Goal: Check status: Check status

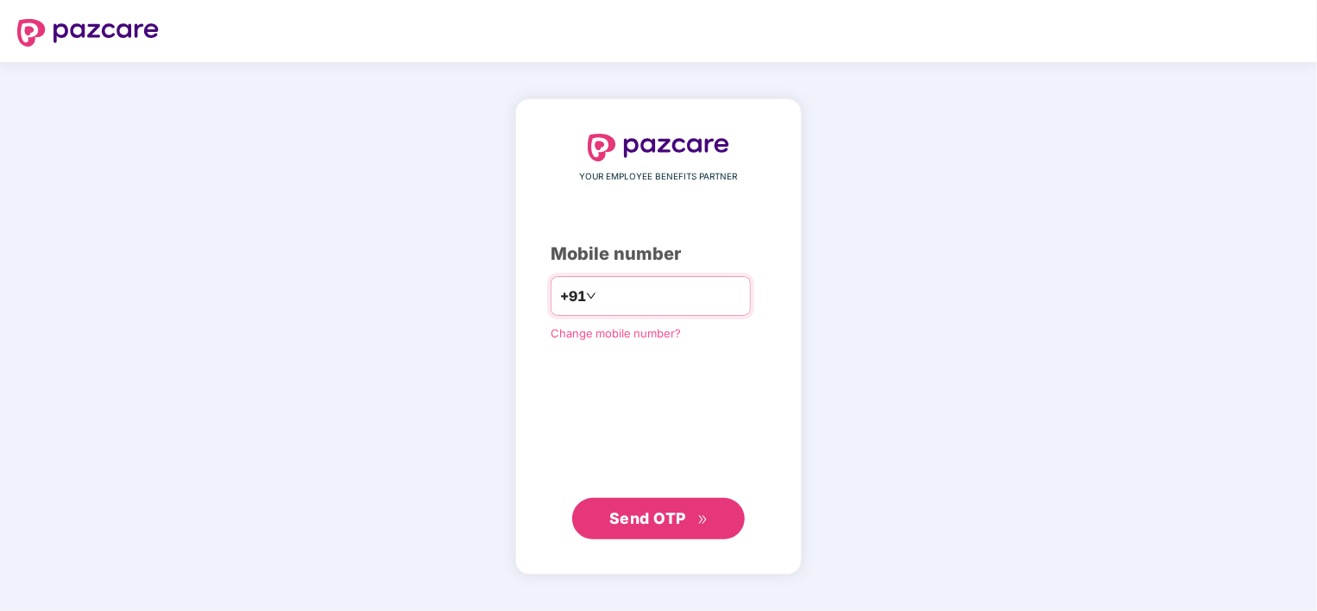
click at [600, 292] on input "**********" at bounding box center [671, 296] width 142 height 28
type input "**********"
click at [629, 518] on span "Send OTP" at bounding box center [647, 518] width 77 height 18
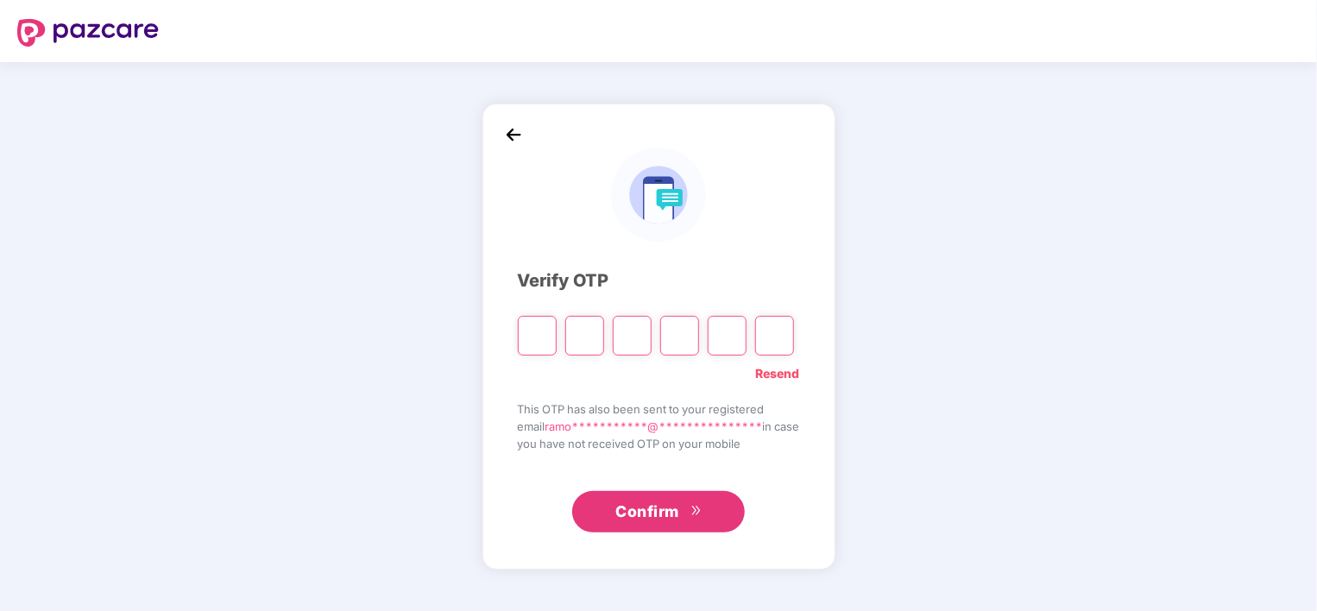
type input "*"
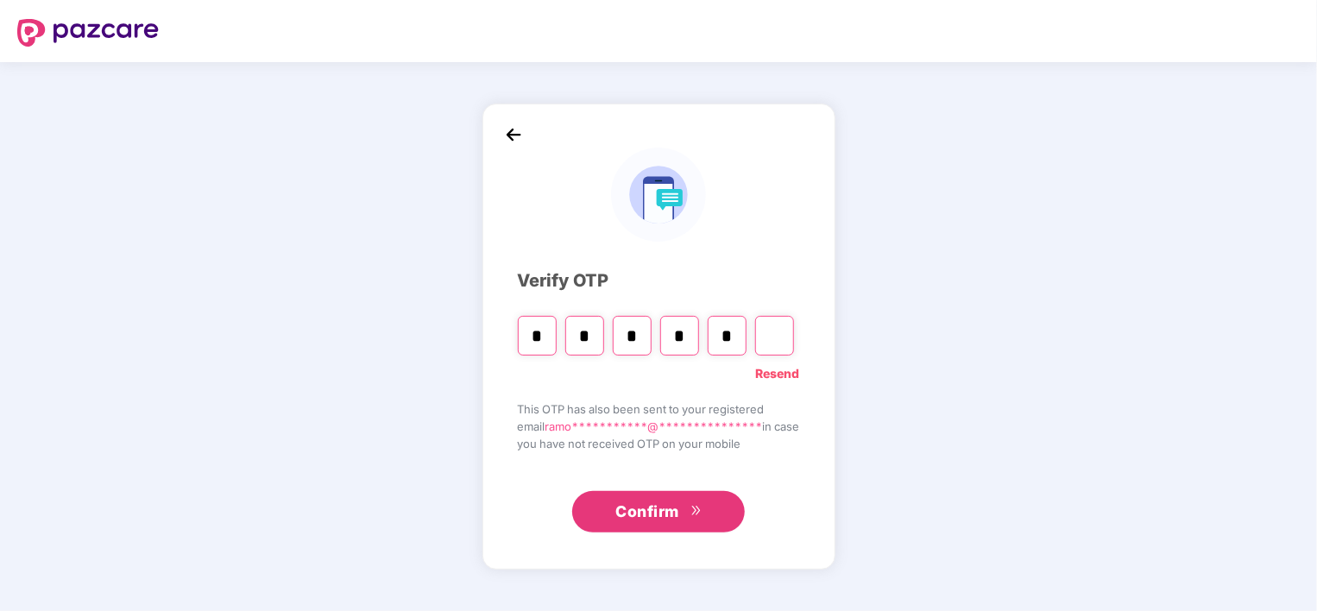
type input "*"
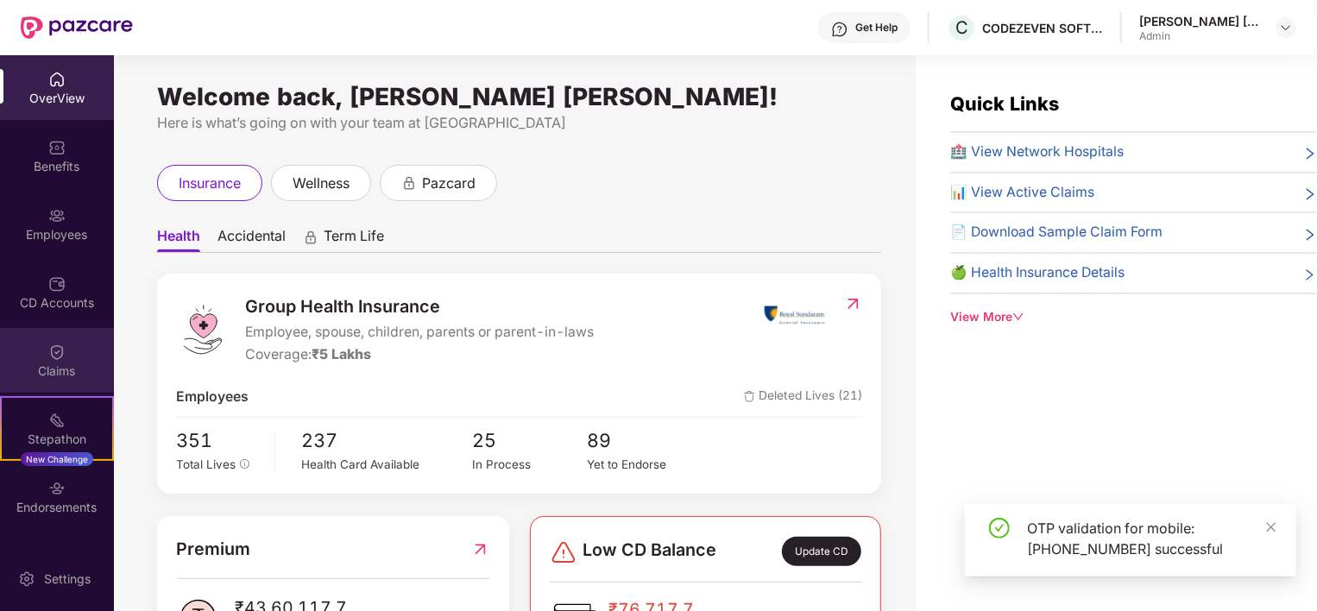
click at [47, 373] on div "Claims" at bounding box center [57, 370] width 114 height 17
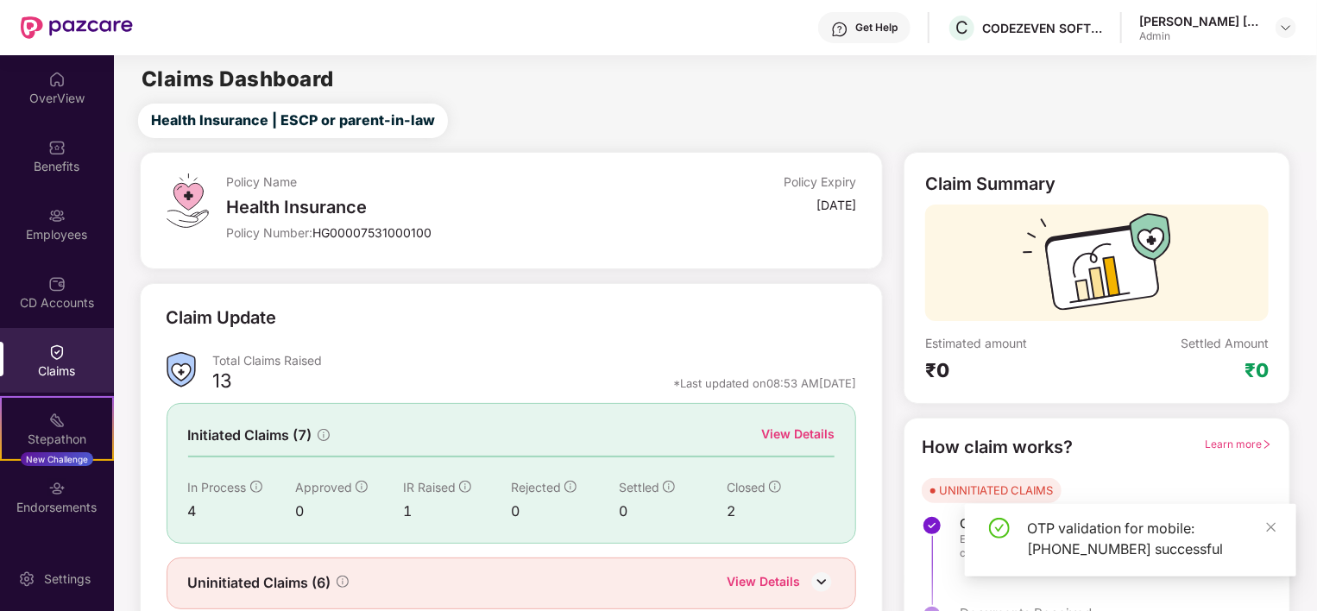
scroll to position [64, 0]
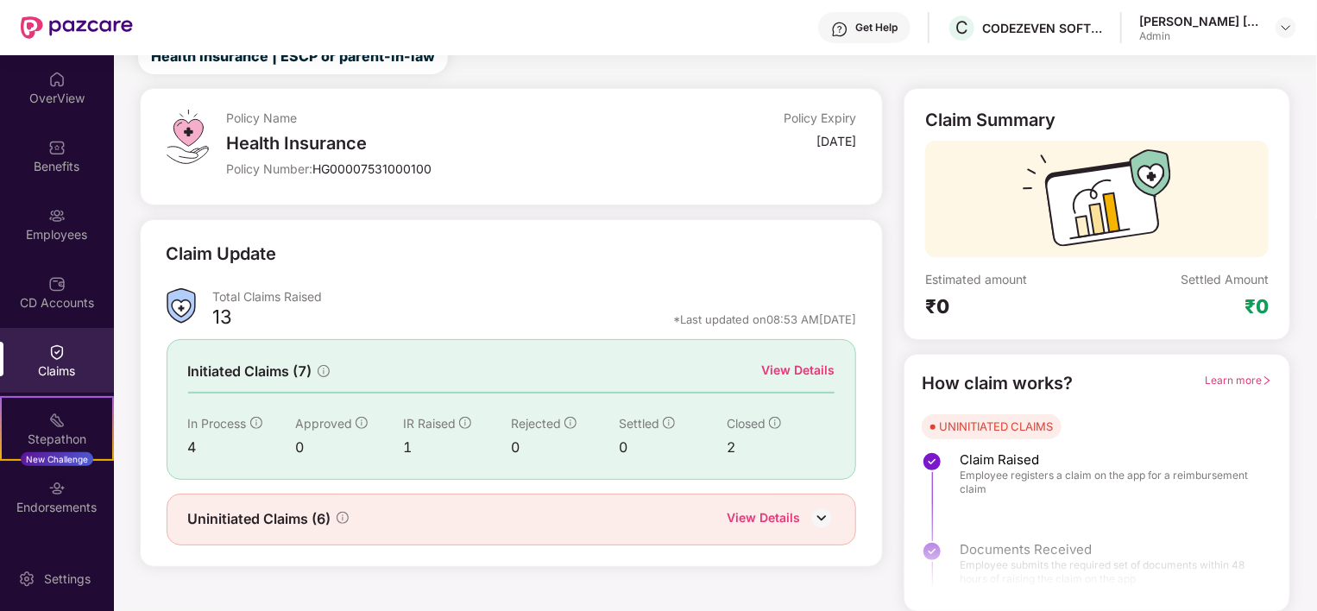
click at [794, 373] on div "View Details" at bounding box center [797, 370] width 73 height 19
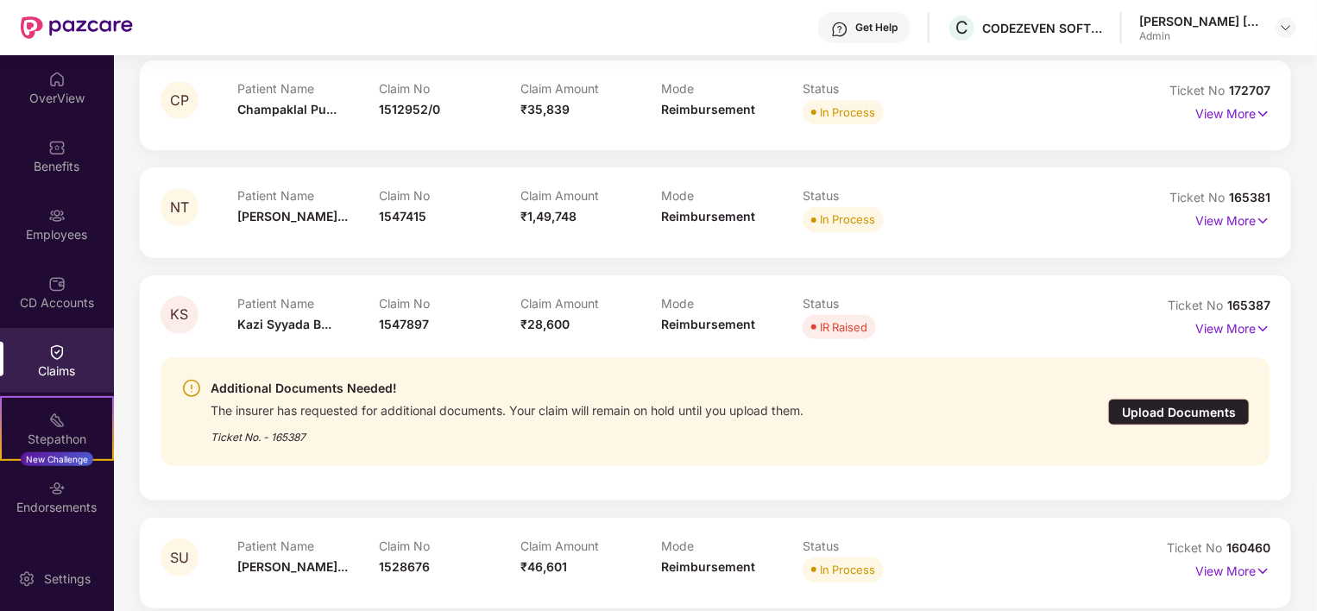
scroll to position [93, 0]
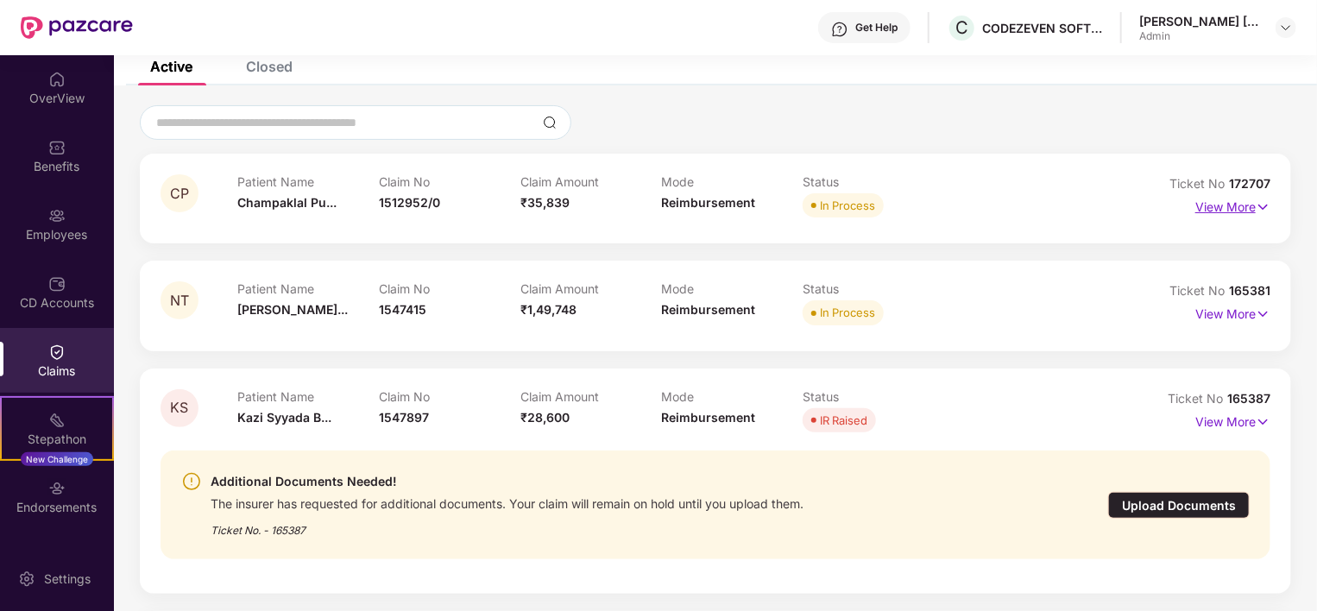
click at [1222, 204] on p "View More" at bounding box center [1232, 204] width 75 height 23
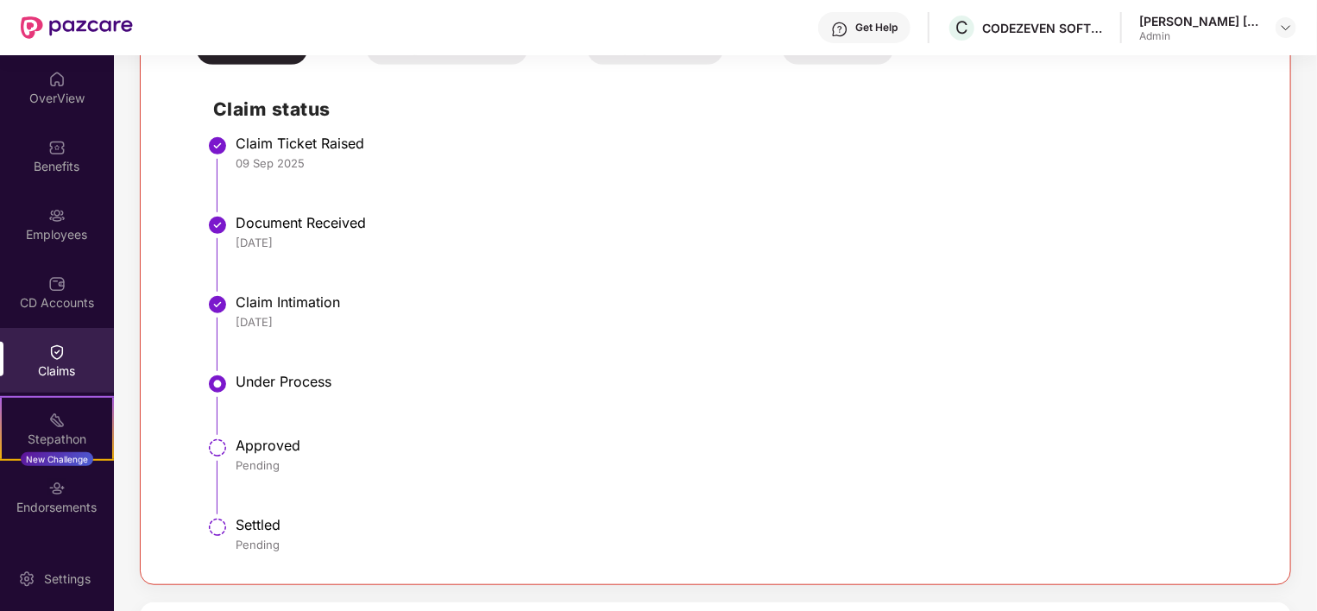
scroll to position [411, 0]
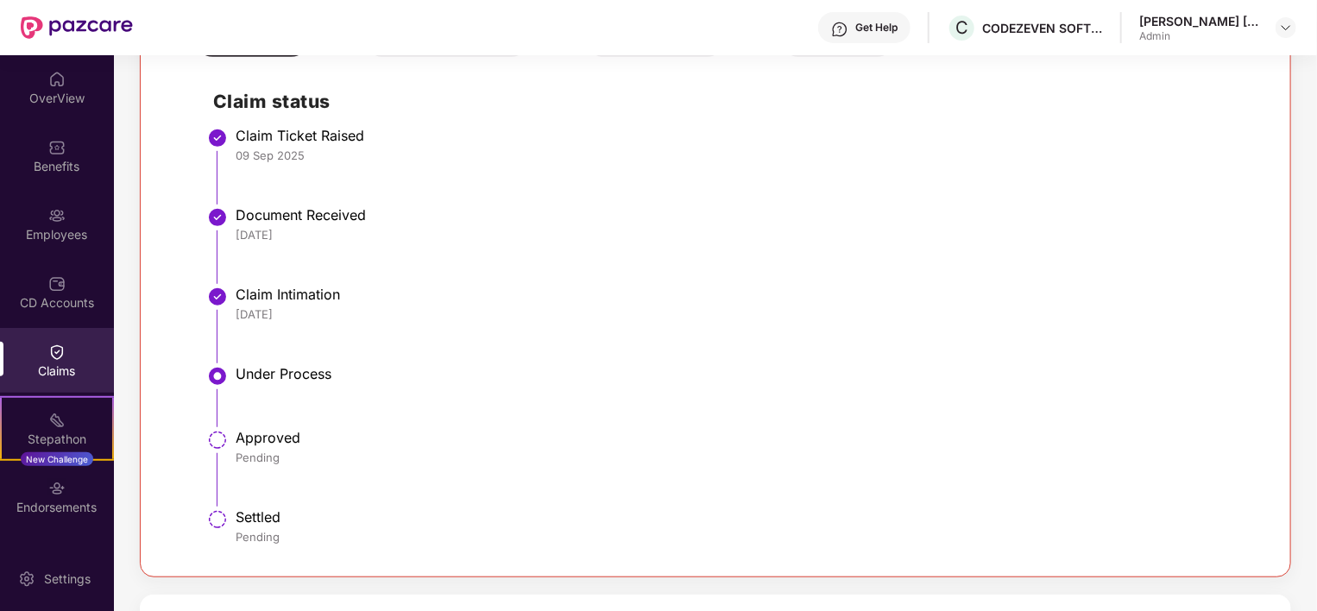
click at [1237, 22] on div "[PERSON_NAME] [PERSON_NAME]" at bounding box center [1199, 21] width 121 height 16
click at [1280, 31] on img at bounding box center [1286, 28] width 14 height 14
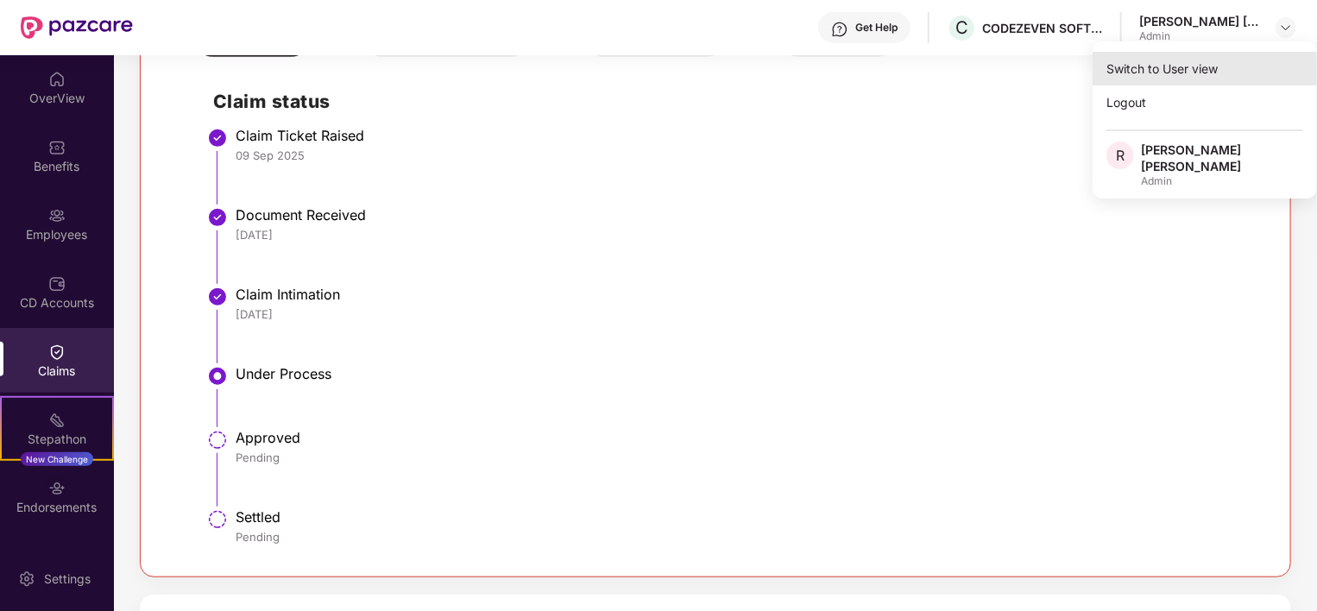
click at [1160, 67] on div "Switch to User view" at bounding box center [1205, 69] width 224 height 34
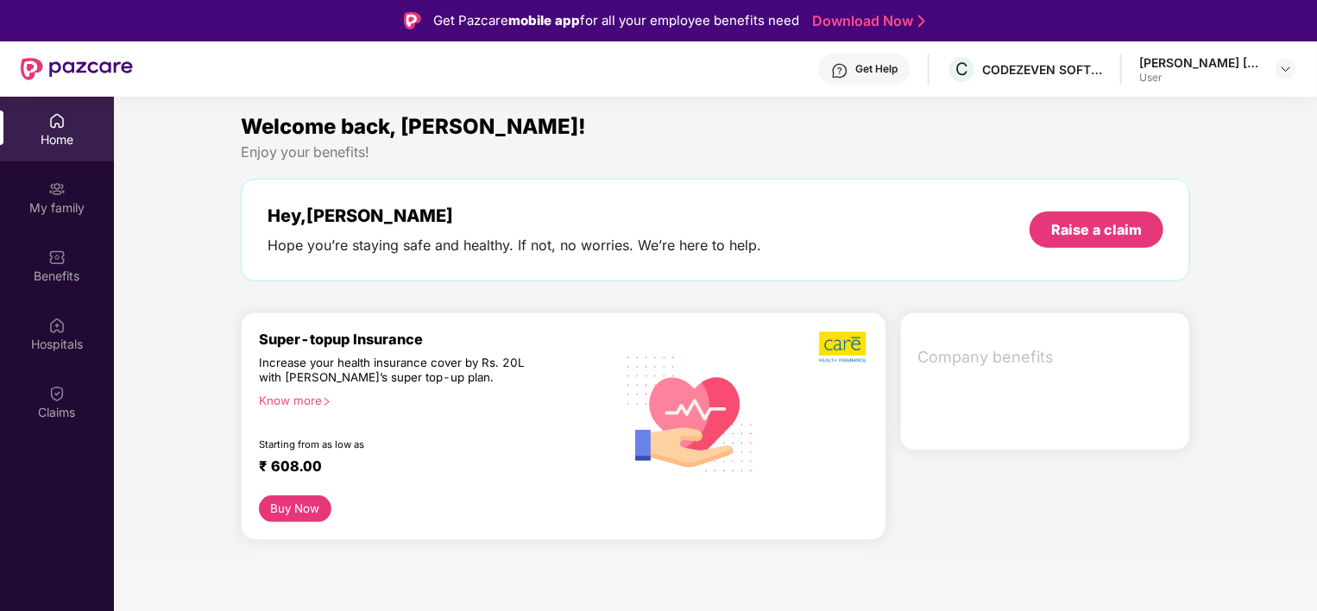
click at [884, 63] on div "Get Help" at bounding box center [876, 69] width 42 height 14
